Goal: Use online tool/utility: Utilize a website feature to perform a specific function

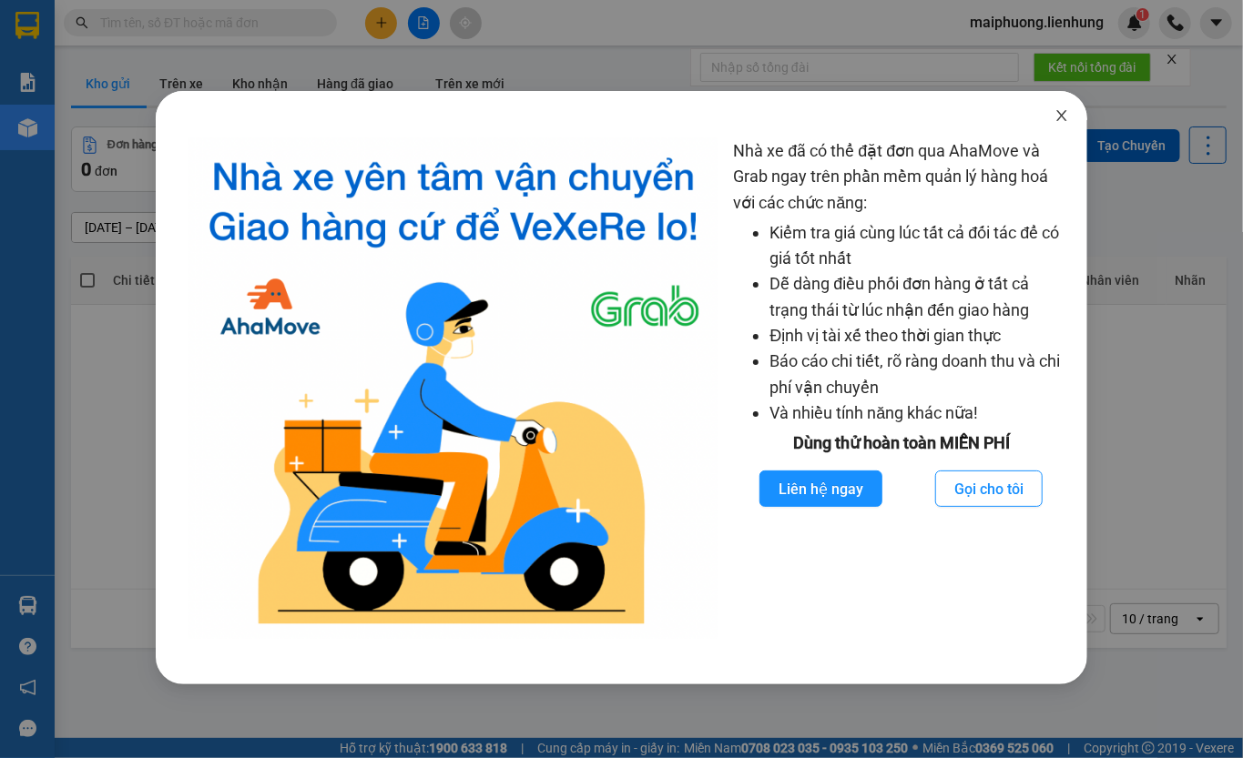
click at [1064, 125] on span "Close" at bounding box center [1061, 116] width 51 height 51
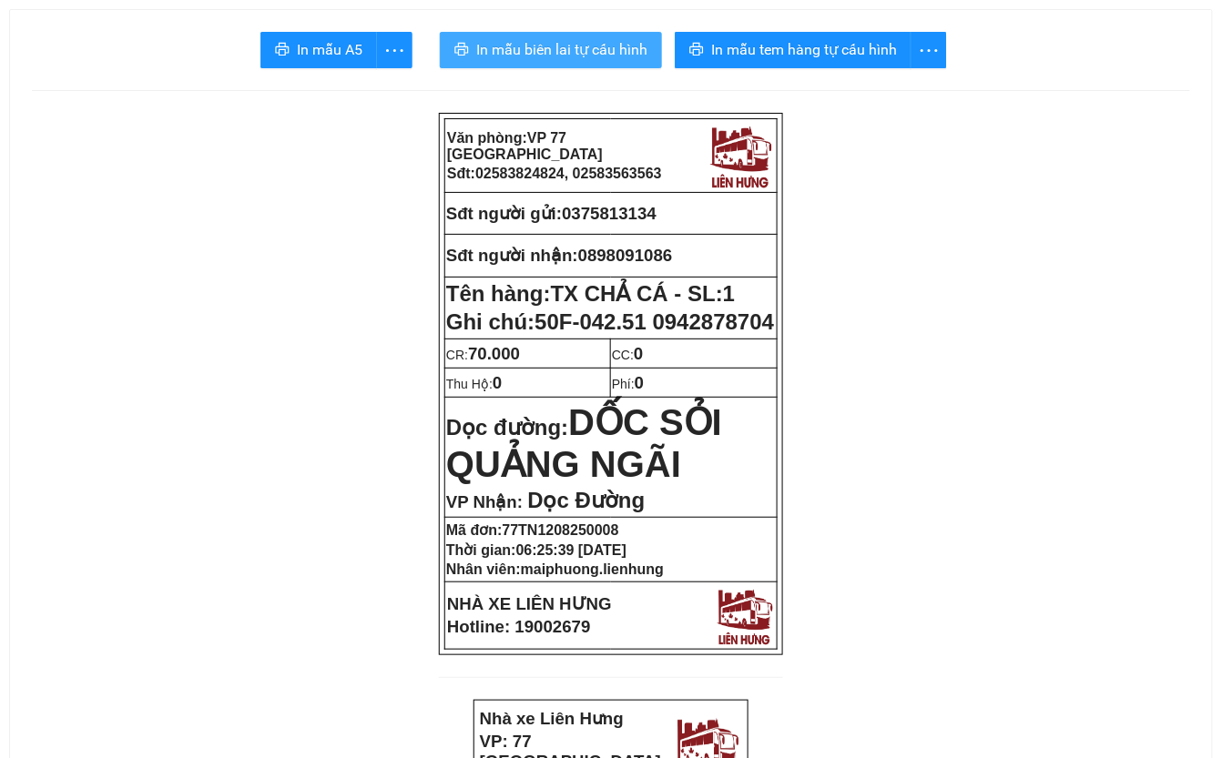
click at [565, 60] on span "In mẫu biên lai tự cấu hình" at bounding box center [561, 49] width 171 height 23
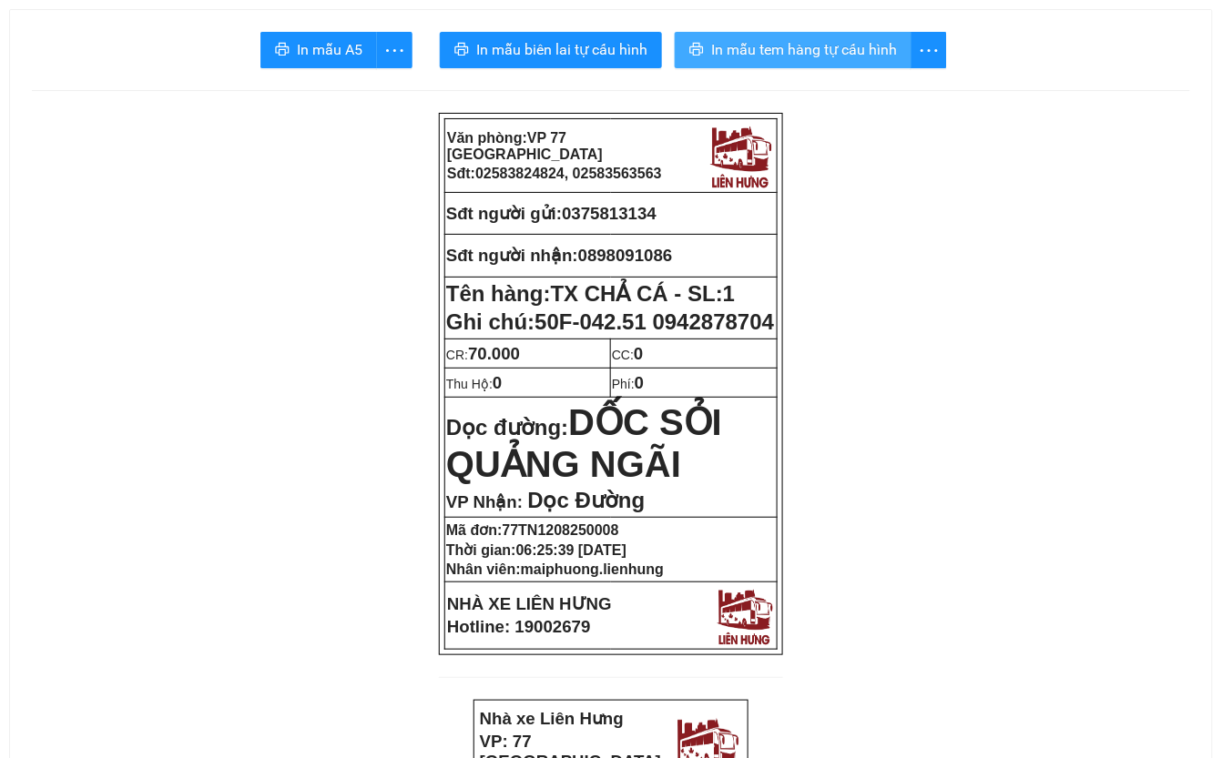
click at [812, 41] on span "In mẫu tem hàng tự cấu hình" at bounding box center [804, 49] width 186 height 23
